Goal: Obtain resource: Download file/media

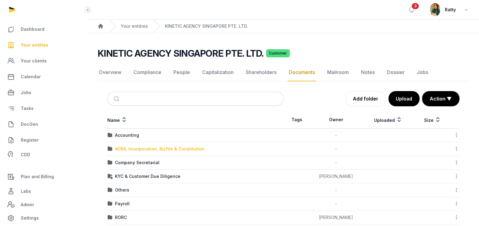
click at [138, 146] on div "ACRA, Incorporation, Bizfile & Constitution" at bounding box center [160, 149] width 90 height 6
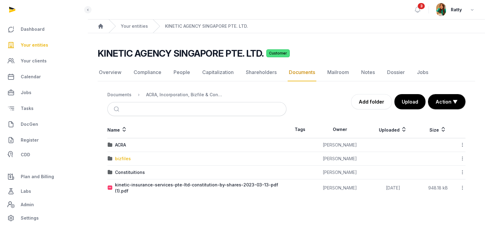
click at [124, 158] on div "bizfiles" at bounding box center [123, 159] width 16 height 6
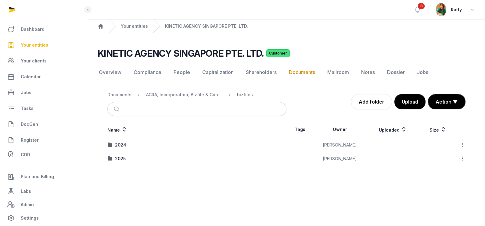
click at [124, 157] on div "2025" at bounding box center [120, 159] width 11 height 6
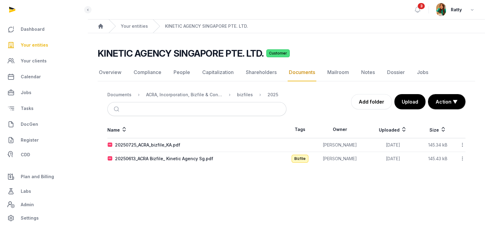
click at [462, 145] on icon at bounding box center [462, 145] width 5 height 6
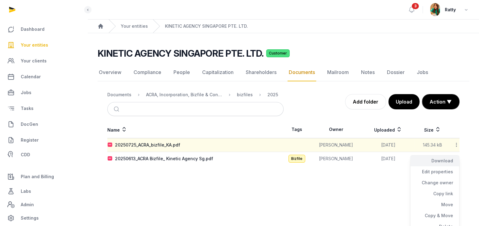
click at [440, 167] on div "Download" at bounding box center [435, 172] width 49 height 11
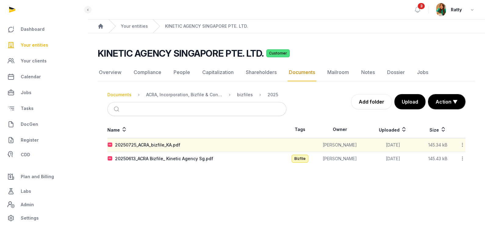
click at [121, 98] on ol "Documents ACRA, Incorporation, Bizfile & Constitution bizfiles 2025" at bounding box center [192, 94] width 171 height 7
click at [121, 93] on div "Documents" at bounding box center [119, 95] width 24 height 6
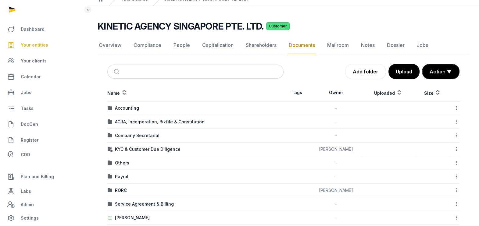
scroll to position [38, 0]
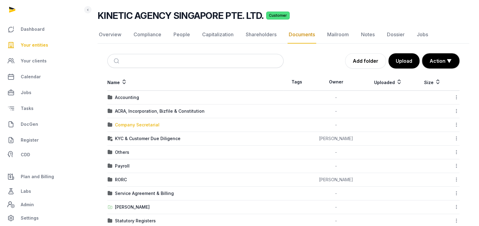
click at [130, 124] on div "Company Secretarial" at bounding box center [137, 125] width 45 height 6
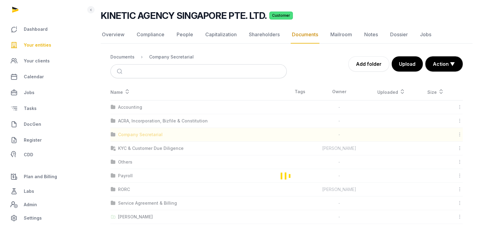
scroll to position [0, 0]
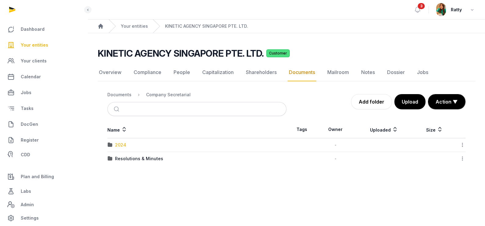
click at [119, 142] on div "2024" at bounding box center [120, 145] width 11 height 6
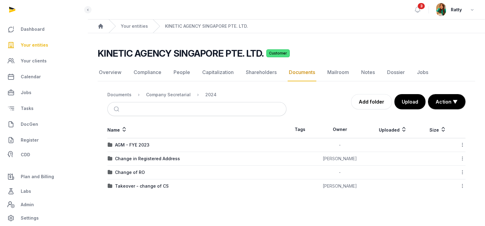
click at [128, 146] on div "AGM - FYE 2023" at bounding box center [132, 145] width 34 height 6
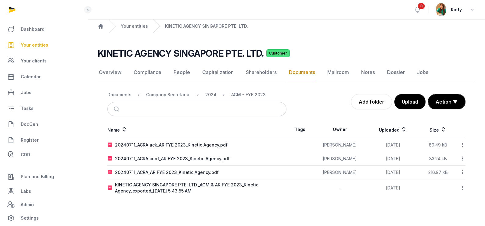
click at [464, 189] on icon at bounding box center [462, 188] width 5 height 6
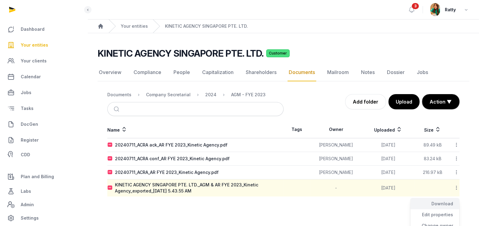
click at [446, 210] on div "Download" at bounding box center [435, 215] width 49 height 11
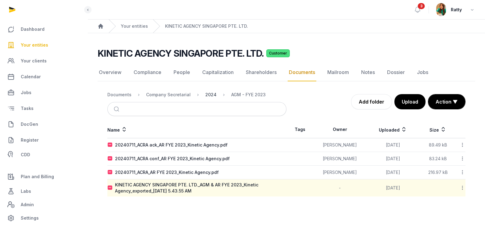
click at [206, 93] on div "2024" at bounding box center [210, 95] width 11 height 6
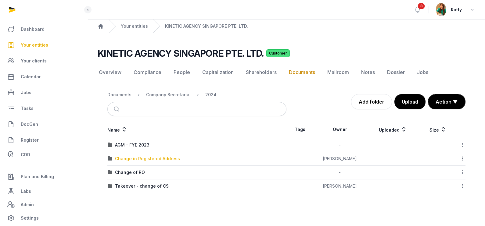
click at [151, 161] on div "Change in Registered Address" at bounding box center [147, 159] width 65 height 6
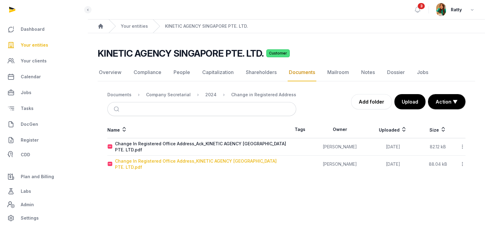
click at [210, 164] on div "Change In Registered Office Address_KINETIC AGENCY SINGAPORE PTE. LTD.pdf" at bounding box center [200, 164] width 171 height 12
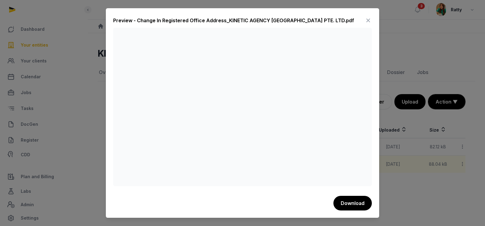
click at [367, 20] on icon at bounding box center [367, 21] width 7 height 10
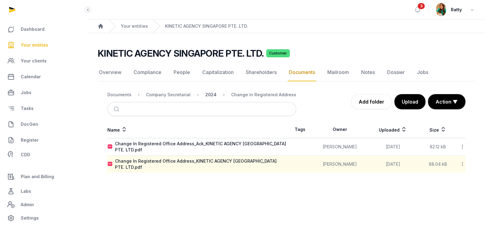
click at [207, 92] on div "2024" at bounding box center [210, 95] width 11 height 6
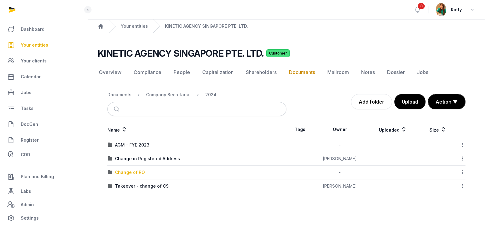
click at [125, 173] on div "Change of RO" at bounding box center [130, 173] width 30 height 6
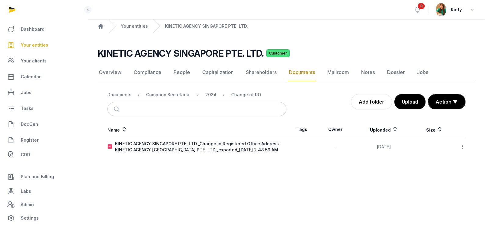
click at [463, 145] on icon at bounding box center [462, 147] width 5 height 6
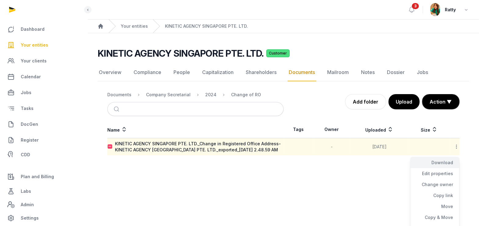
click at [448, 168] on div "Download" at bounding box center [435, 173] width 49 height 11
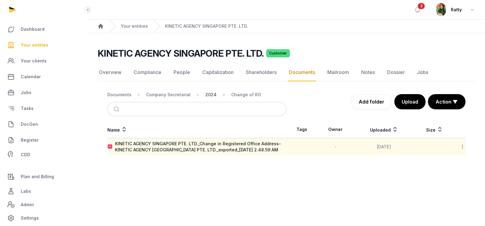
click at [210, 95] on div "2024" at bounding box center [210, 95] width 11 height 6
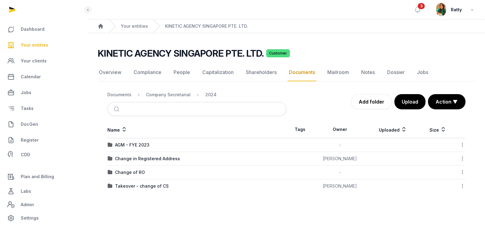
click at [462, 156] on icon at bounding box center [462, 159] width 5 height 6
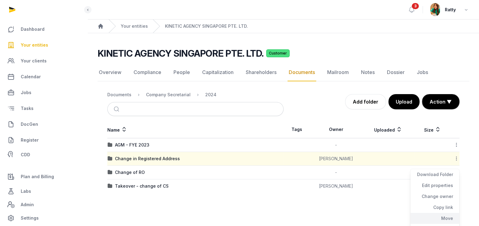
click at [444, 224] on div "Move" at bounding box center [435, 229] width 49 height 11
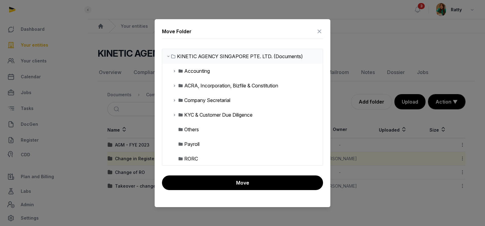
click at [174, 100] on icon at bounding box center [174, 100] width 5 height 7
click at [178, 113] on icon at bounding box center [179, 114] width 5 height 7
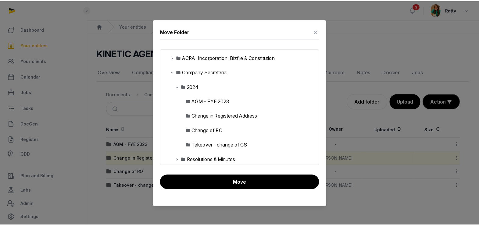
scroll to position [38, 0]
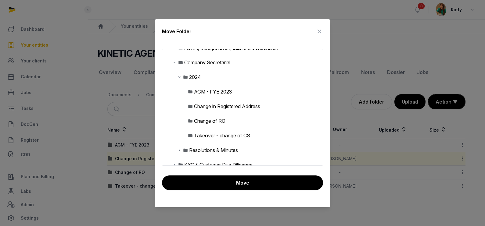
click at [214, 118] on div "Change of RO" at bounding box center [209, 120] width 31 height 7
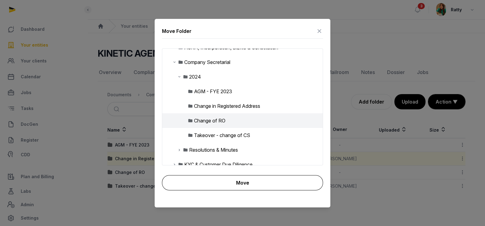
click at [249, 183] on button "Move" at bounding box center [242, 182] width 161 height 15
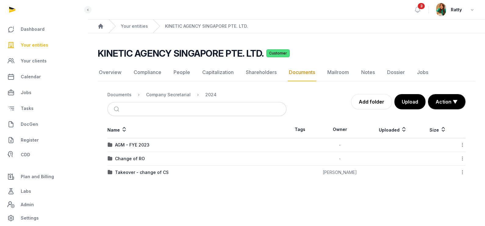
click at [139, 172] on div "Takeover - change of CS" at bounding box center [142, 173] width 54 height 6
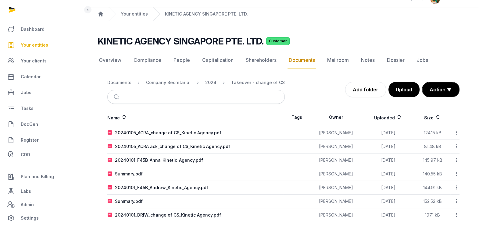
scroll to position [19, 0]
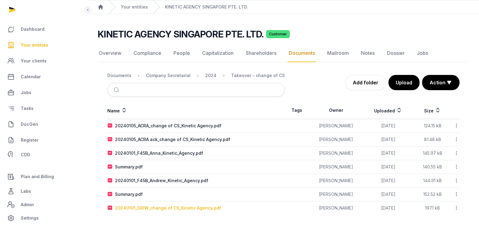
click at [158, 209] on div "20240101_DRIW_change of CS_Kinetic Agency.pdf" at bounding box center [168, 208] width 106 height 6
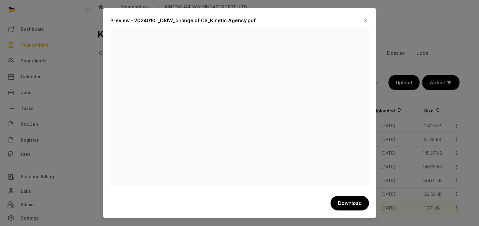
click at [349, 204] on button "Download" at bounding box center [350, 203] width 38 height 15
click at [288, 26] on div "Preview - 20240101_DRIW_change of CS_Kinetic Agency.pdf" at bounding box center [239, 22] width 259 height 12
click at [364, 22] on icon at bounding box center [365, 21] width 7 height 10
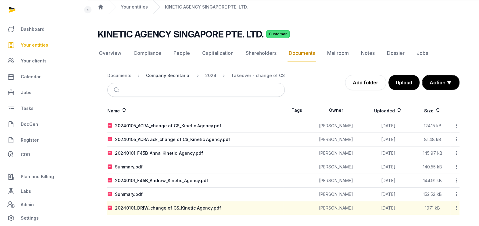
click at [177, 78] on div "Company Secretarial" at bounding box center [168, 76] width 45 height 6
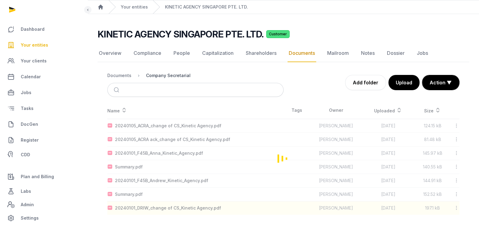
scroll to position [0, 0]
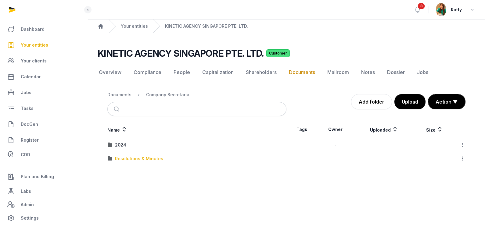
click at [129, 158] on div "Resolutions & Minutes" at bounding box center [139, 159] width 48 height 6
click at [120, 142] on div "2024" at bounding box center [120, 145] width 11 height 6
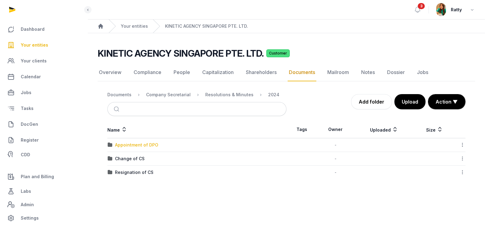
click at [127, 144] on div "Appointment of DPO" at bounding box center [136, 145] width 43 height 6
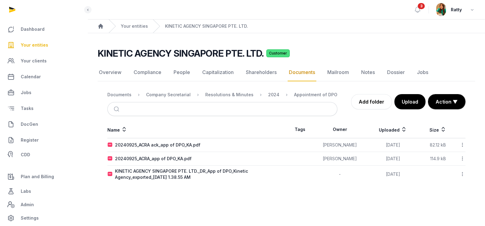
click at [465, 174] on icon at bounding box center [462, 174] width 5 height 6
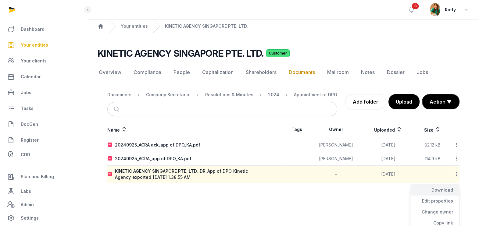
click at [448, 196] on div "Download" at bounding box center [435, 201] width 49 height 11
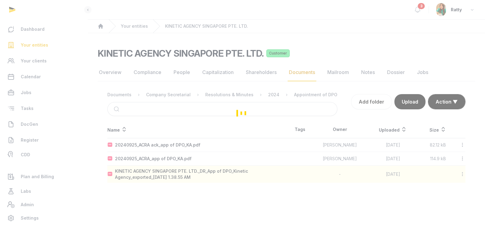
click at [269, 95] on div "Loading" at bounding box center [242, 113] width 485 height 226
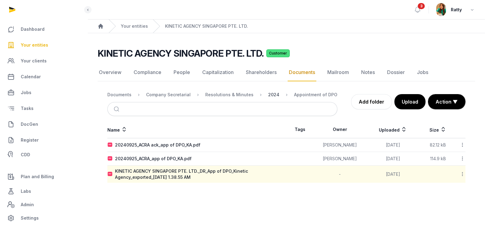
click at [268, 95] on div "2024" at bounding box center [273, 95] width 11 height 6
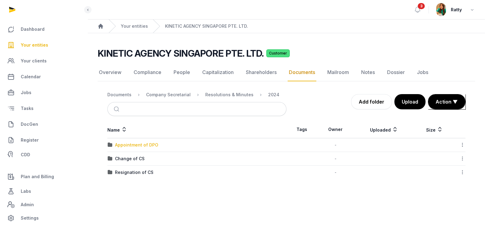
click at [139, 145] on div "Appointment of DPO" at bounding box center [136, 145] width 43 height 6
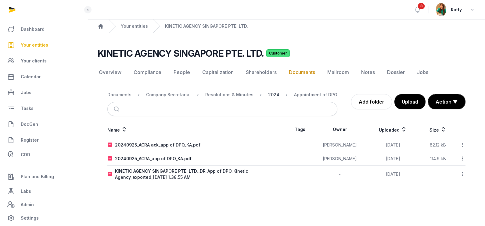
click at [268, 93] on div "2024" at bounding box center [273, 95] width 11 height 6
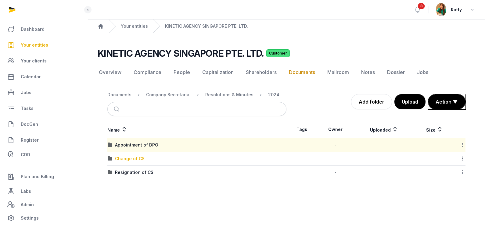
click at [128, 158] on div "Change of CS" at bounding box center [130, 159] width 30 height 6
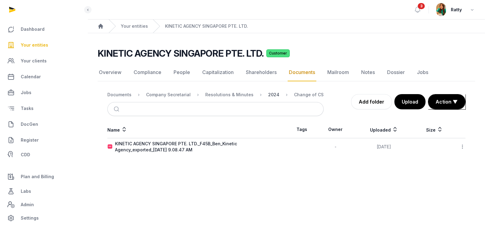
click at [270, 95] on div "2024" at bounding box center [273, 95] width 11 height 6
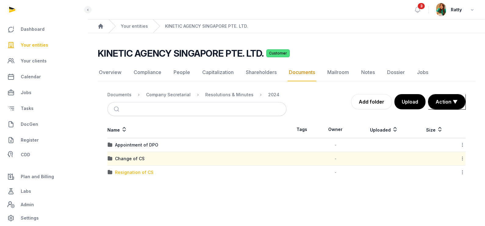
click at [133, 172] on div "Resignation of CS" at bounding box center [134, 173] width 38 height 6
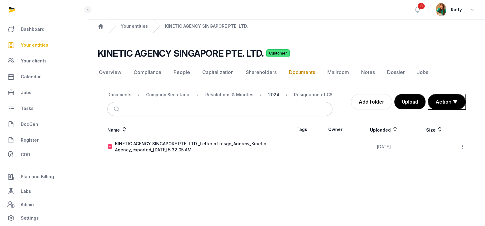
click at [268, 95] on div "2024" at bounding box center [273, 95] width 11 height 6
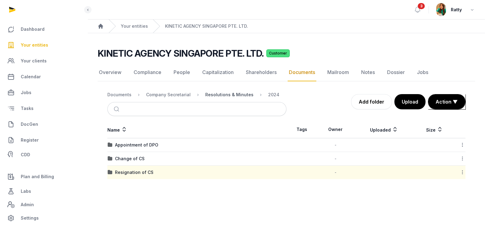
click at [239, 95] on div "Resolutions & Minutes" at bounding box center [229, 95] width 48 height 6
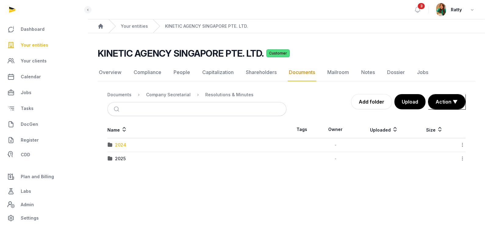
click at [121, 142] on div "2024" at bounding box center [120, 145] width 11 height 6
click at [218, 96] on div "Resolutions & Minutes" at bounding box center [229, 95] width 48 height 6
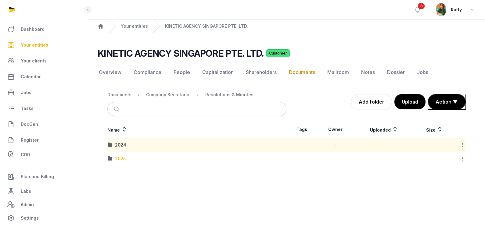
click at [120, 159] on div "2025" at bounding box center [120, 159] width 11 height 6
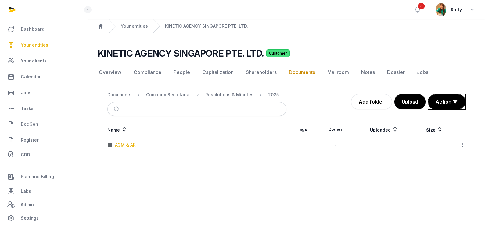
click at [124, 142] on div "AGM & AR" at bounding box center [125, 145] width 21 height 6
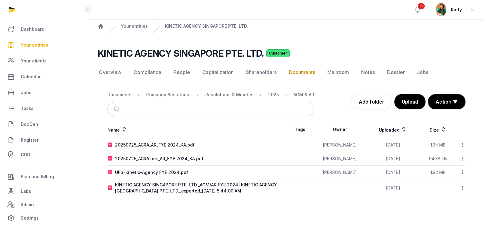
click at [464, 188] on icon at bounding box center [462, 188] width 5 height 6
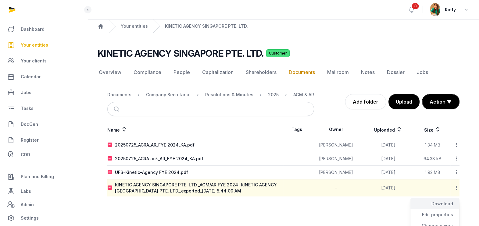
click at [449, 210] on div "Download" at bounding box center [435, 215] width 49 height 11
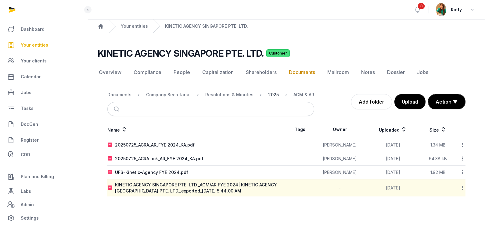
click at [268, 93] on div "2025" at bounding box center [273, 95] width 11 height 6
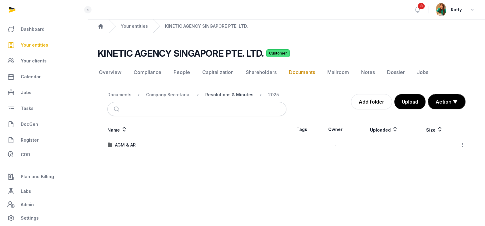
click at [235, 93] on div "Resolutions & Minutes" at bounding box center [229, 95] width 48 height 6
click at [117, 145] on div "2024" at bounding box center [120, 145] width 11 height 6
click at [242, 94] on div "Resolutions & Minutes" at bounding box center [229, 95] width 48 height 6
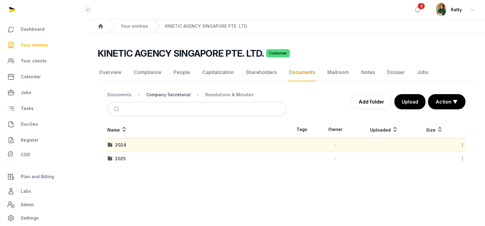
click at [180, 95] on div "Company Secretarial" at bounding box center [168, 95] width 45 height 6
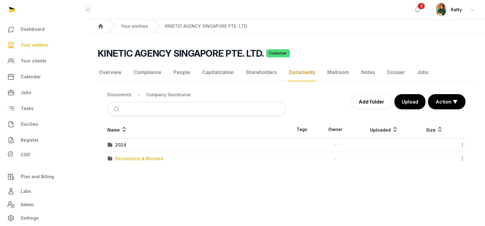
click at [128, 156] on div "Resolutions & Minutes" at bounding box center [139, 159] width 48 height 6
click at [118, 158] on div "2025" at bounding box center [120, 159] width 11 height 6
click at [235, 94] on div "Resolutions & Minutes" at bounding box center [229, 95] width 48 height 6
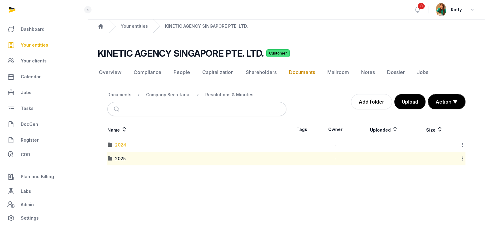
click at [117, 145] on div "2024" at bounding box center [120, 145] width 11 height 6
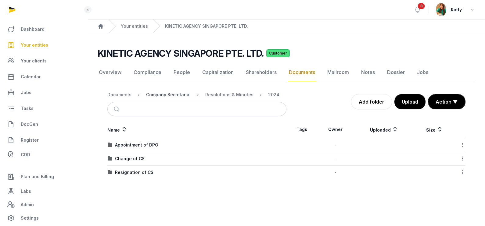
click at [159, 94] on div "Company Secretarial" at bounding box center [168, 95] width 45 height 6
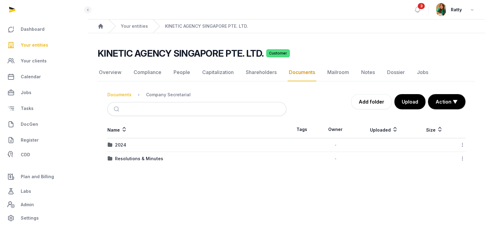
click at [110, 93] on div "Documents" at bounding box center [119, 95] width 24 height 6
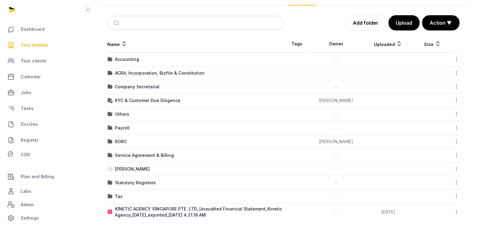
scroll to position [81, 0]
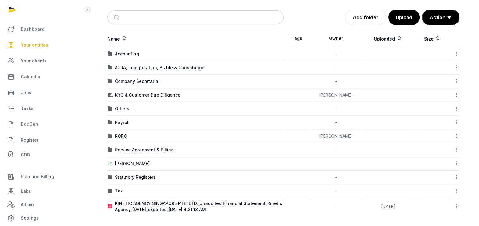
click at [458, 205] on icon at bounding box center [456, 206] width 5 height 6
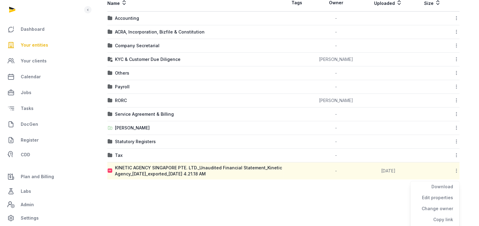
scroll to position [148, 0]
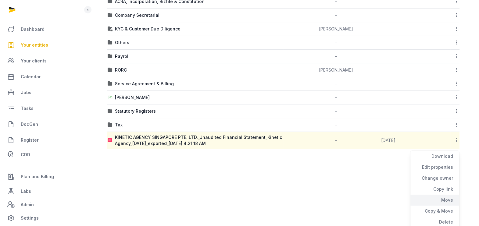
click at [440, 206] on div "Move" at bounding box center [435, 211] width 49 height 11
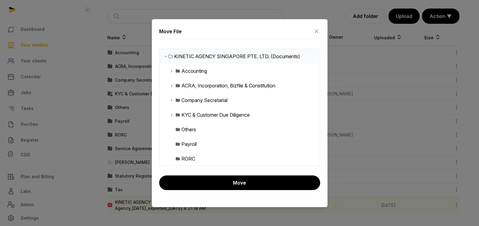
scroll to position [81, 0]
click at [171, 71] on icon at bounding box center [171, 70] width 5 height 7
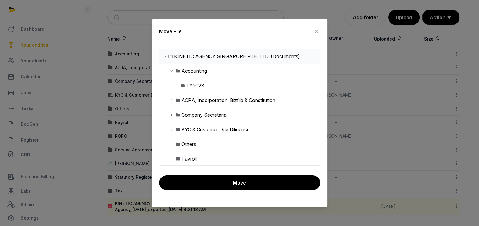
click at [196, 73] on div "Accounting" at bounding box center [194, 70] width 26 height 7
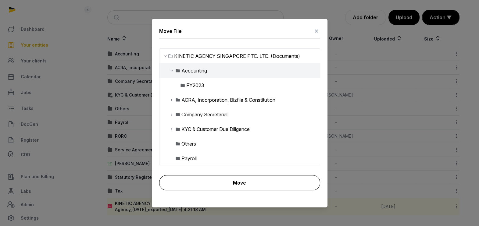
click at [241, 180] on button "Move" at bounding box center [239, 182] width 161 height 15
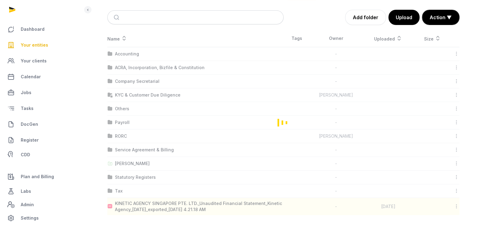
scroll to position [64, 0]
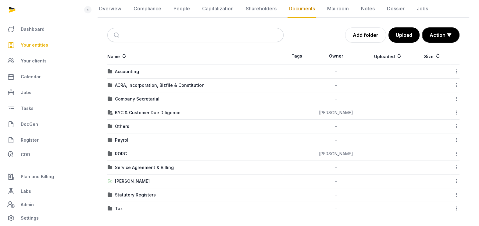
click at [125, 129] on td "Others" at bounding box center [195, 127] width 176 height 14
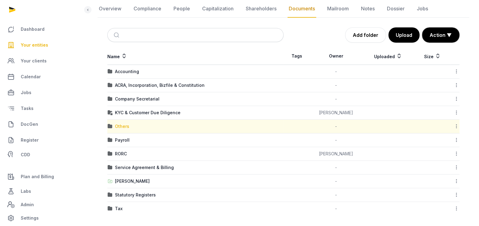
click at [124, 127] on div "Others" at bounding box center [122, 127] width 14 height 6
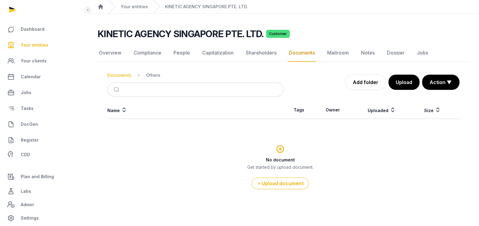
scroll to position [19, 0]
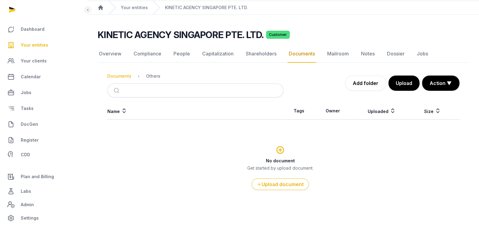
click at [118, 76] on div "Documents" at bounding box center [119, 76] width 24 height 6
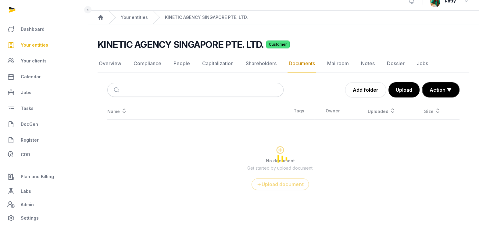
scroll to position [64, 0]
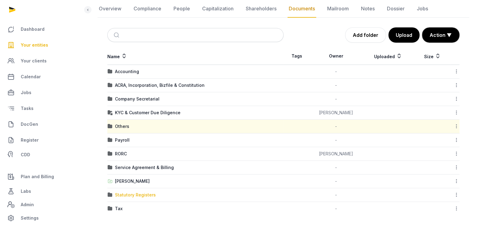
click at [125, 192] on div "Statutory Registers" at bounding box center [135, 195] width 41 height 6
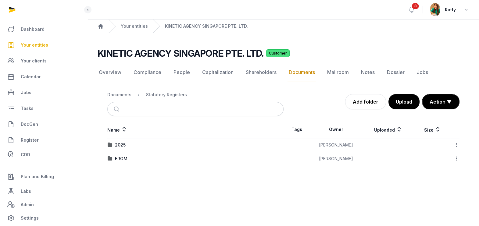
scroll to position [0, 0]
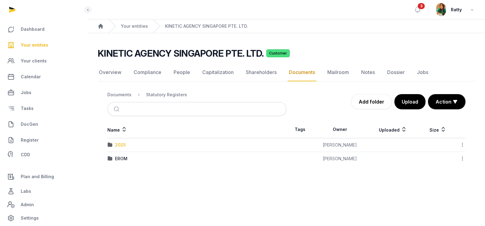
click at [118, 143] on div "2025" at bounding box center [120, 145] width 11 height 6
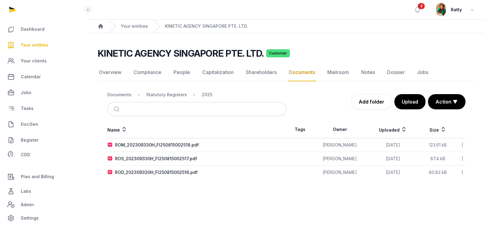
click at [463, 145] on icon at bounding box center [462, 145] width 5 height 6
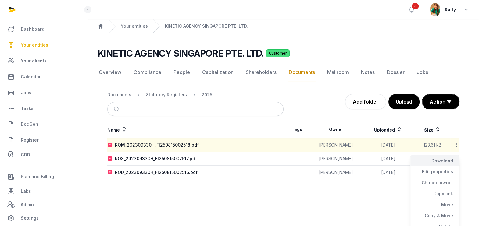
click at [453, 167] on div "Download" at bounding box center [435, 172] width 49 height 11
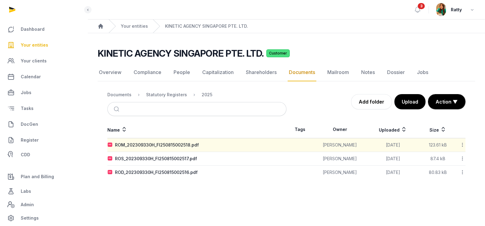
click at [461, 158] on icon at bounding box center [462, 159] width 5 height 6
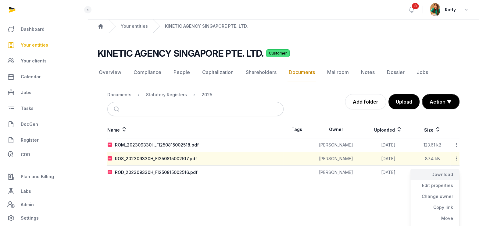
click at [441, 180] on div "Download" at bounding box center [435, 185] width 49 height 11
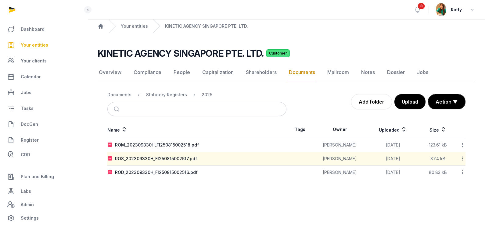
click at [463, 173] on icon at bounding box center [462, 172] width 5 height 6
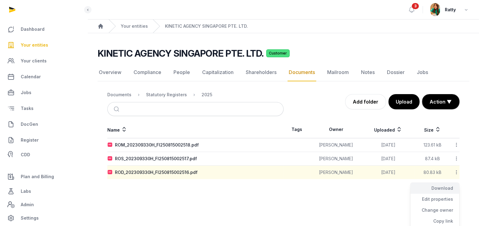
click at [447, 194] on div "Download" at bounding box center [435, 199] width 49 height 11
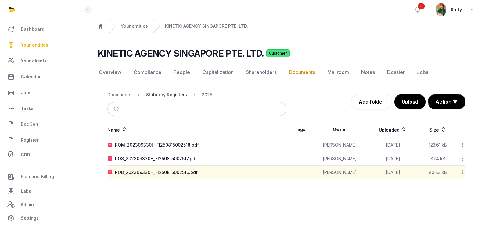
click at [164, 94] on div "Statutory Registers" at bounding box center [166, 95] width 41 height 6
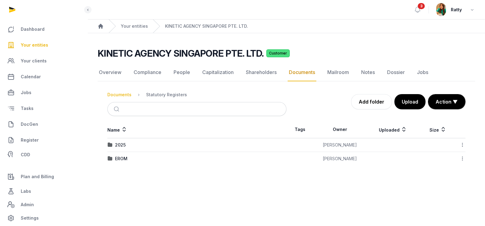
click at [116, 96] on div "Documents" at bounding box center [119, 95] width 24 height 6
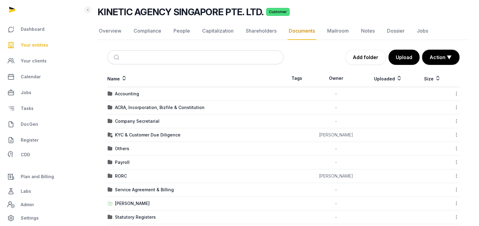
scroll to position [64, 0]
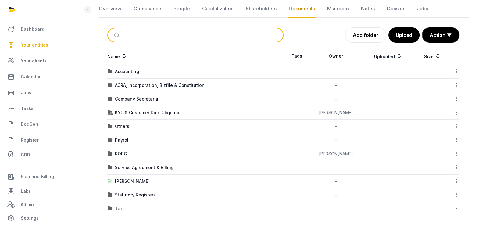
click at [152, 34] on input "search" at bounding box center [203, 34] width 156 height 13
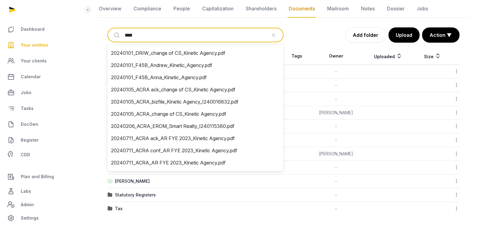
type input "*****"
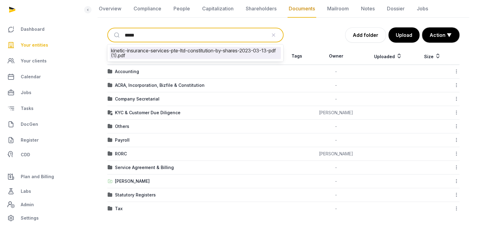
click at [156, 49] on li "kinetic-insurance-services-pte-ltd-constitution-by-shares-2023-03-13-pdf (1).pdf" at bounding box center [195, 53] width 171 height 12
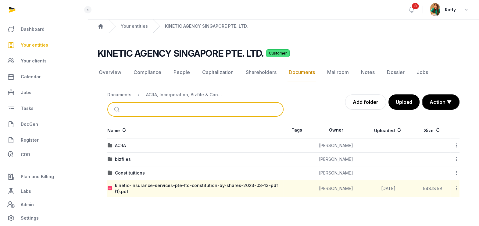
scroll to position [0, 0]
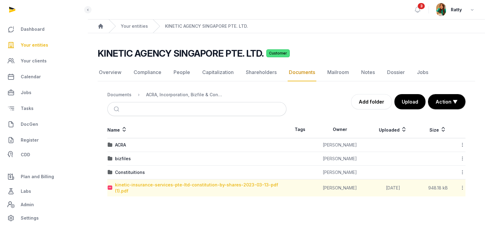
click at [227, 187] on div "kinetic-insurance-services-pte-ltd-constitution-by-shares-2023-03-13-pdf (1).pdf" at bounding box center [200, 188] width 171 height 12
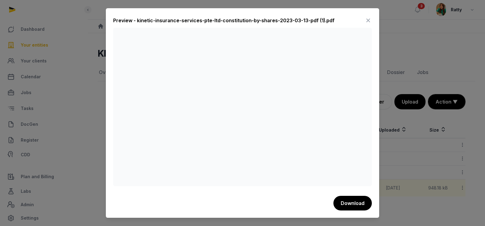
click at [370, 21] on icon at bounding box center [367, 21] width 7 height 10
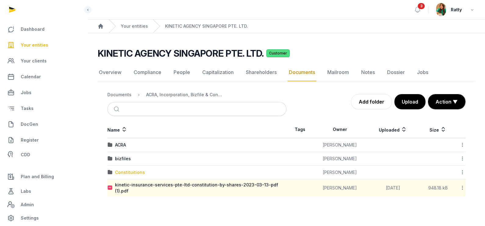
click at [127, 172] on div "Constituitions" at bounding box center [130, 173] width 30 height 6
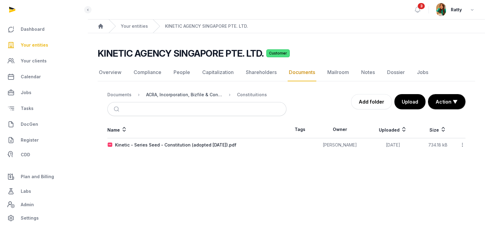
click at [175, 95] on div "ACRA, Incorporation, Bizfile & Constitution" at bounding box center [184, 95] width 76 height 6
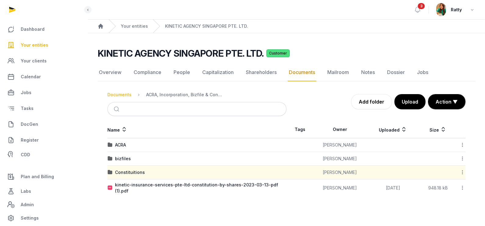
click at [125, 95] on div "Documents" at bounding box center [119, 95] width 24 height 6
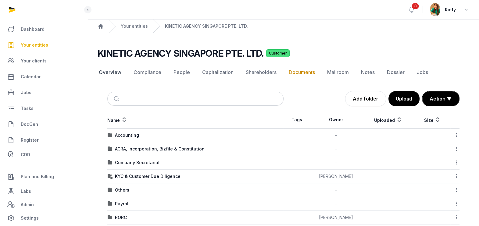
click at [112, 73] on link "Overview" at bounding box center [110, 73] width 25 height 18
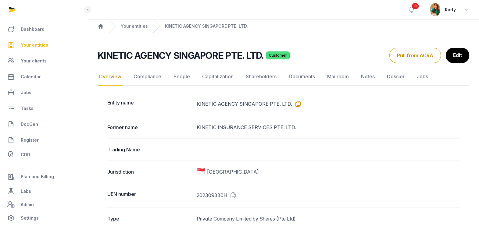
click at [296, 102] on icon at bounding box center [297, 104] width 10 height 10
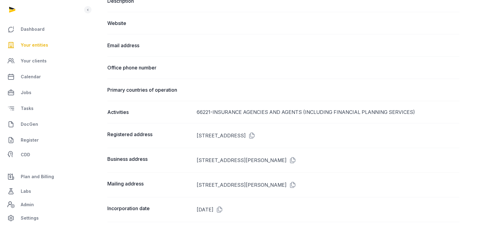
scroll to position [148, 0]
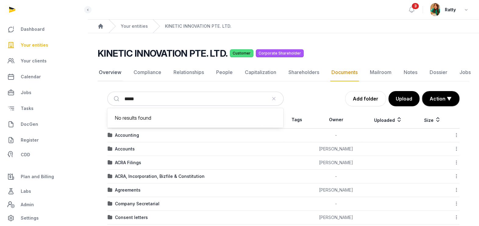
click at [109, 71] on link "Overview" at bounding box center [110, 73] width 25 height 18
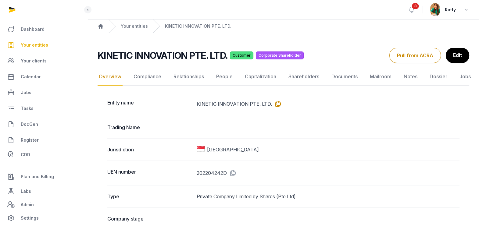
click at [278, 102] on icon at bounding box center [277, 104] width 10 height 10
click at [416, 77] on link "Notes" at bounding box center [411, 77] width 16 height 18
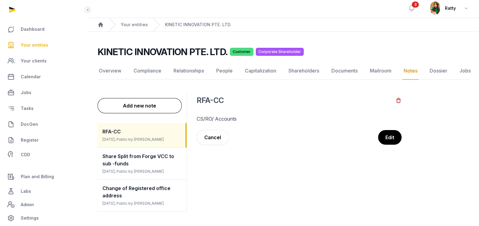
scroll to position [6, 0]
